Goal: Transaction & Acquisition: Download file/media

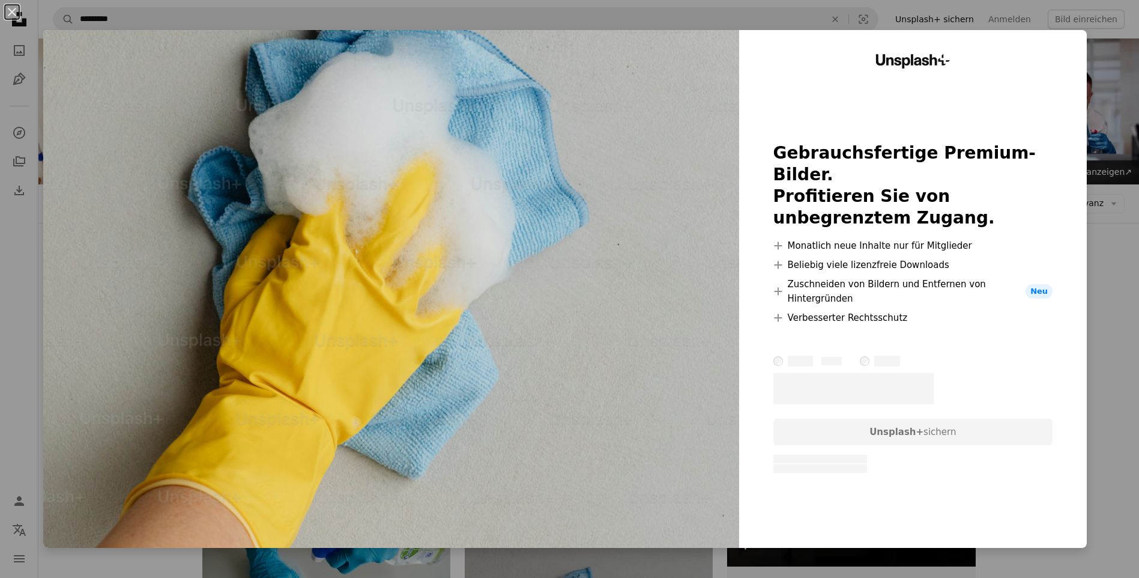
scroll to position [360, 0]
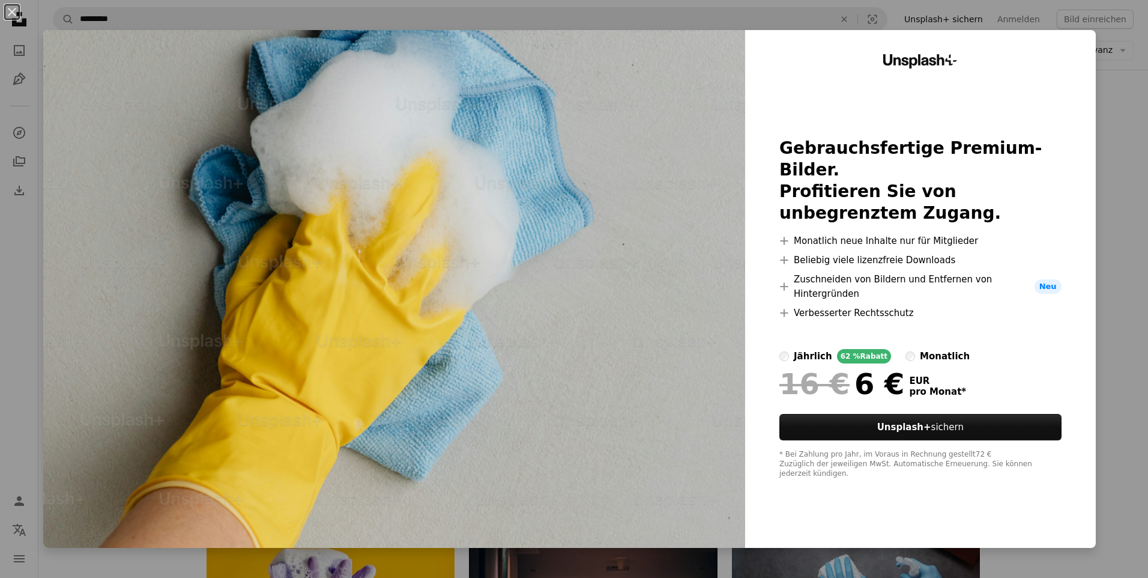
click at [1121, 225] on div "An X shape Unsplash+ Gebrauchsfertige Premium-Bilder. Profitieren Sie von unbeg…" at bounding box center [574, 289] width 1148 height 578
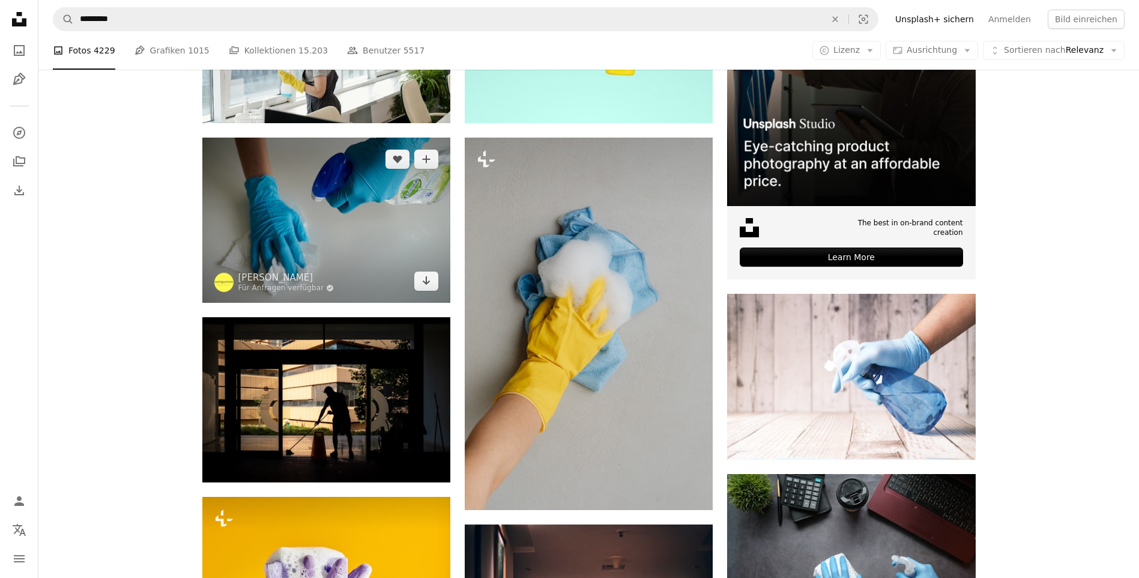
click at [360, 252] on img at bounding box center [326, 219] width 248 height 165
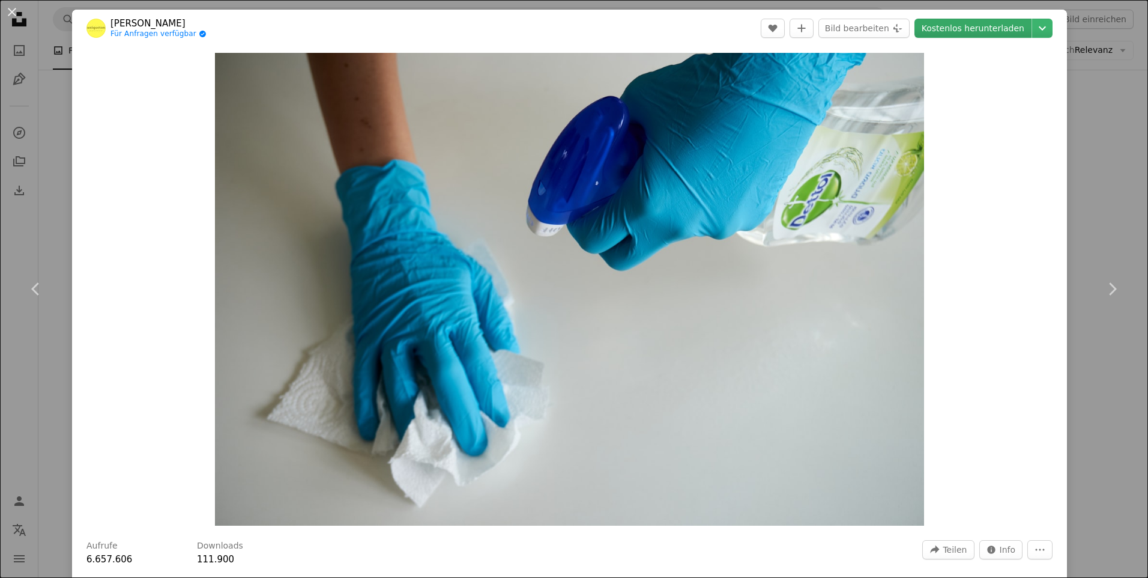
click at [969, 28] on link "Kostenlos herunterladen" at bounding box center [972, 28] width 117 height 19
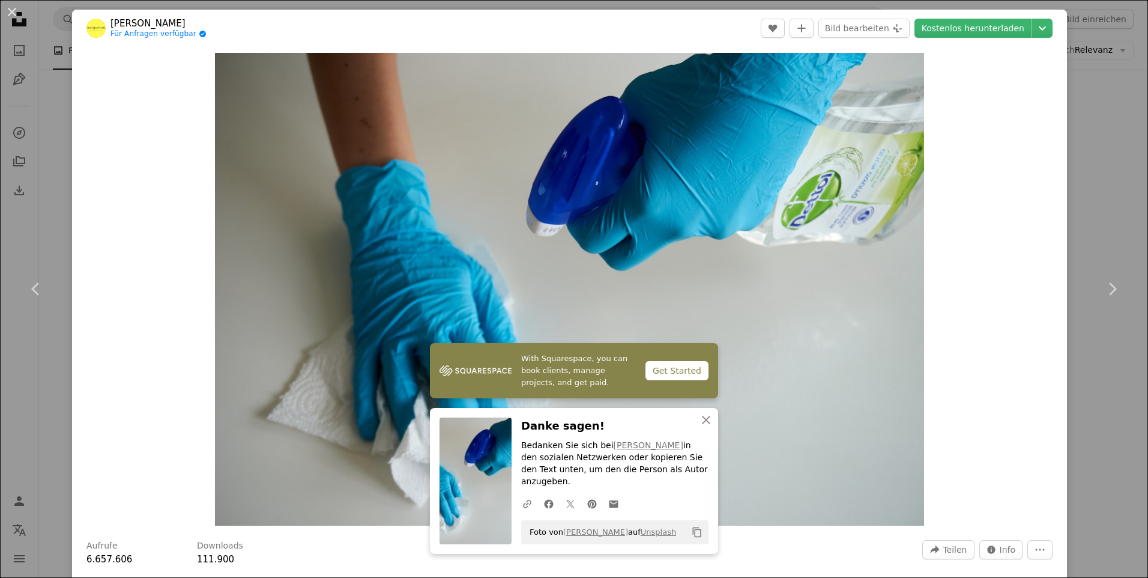
click at [1081, 210] on div "An X shape Chevron left Chevron right With Squarespace, you can book clients, m…" at bounding box center [574, 289] width 1148 height 578
